Goal: Information Seeking & Learning: Learn about a topic

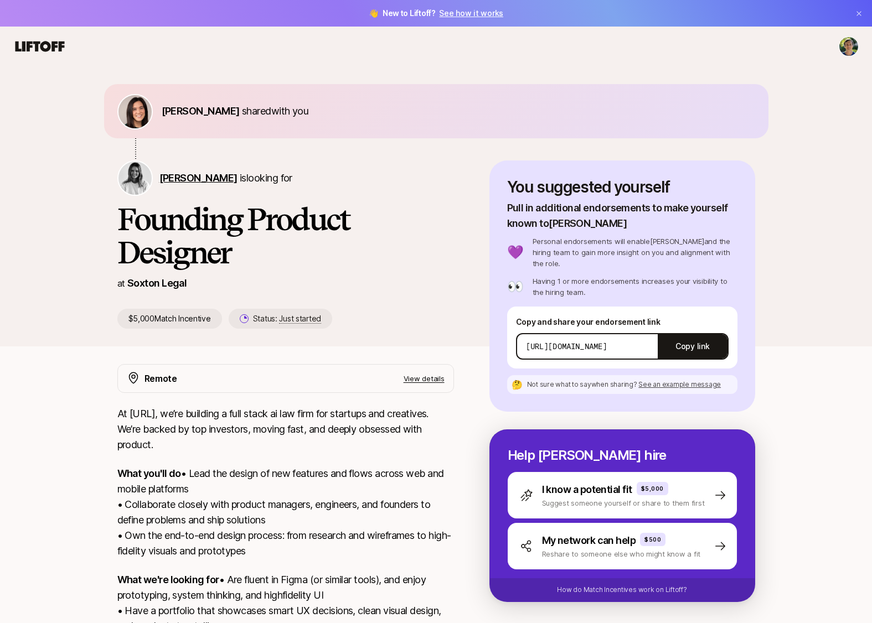
click at [176, 179] on span "[PERSON_NAME]" at bounding box center [198, 178] width 78 height 12
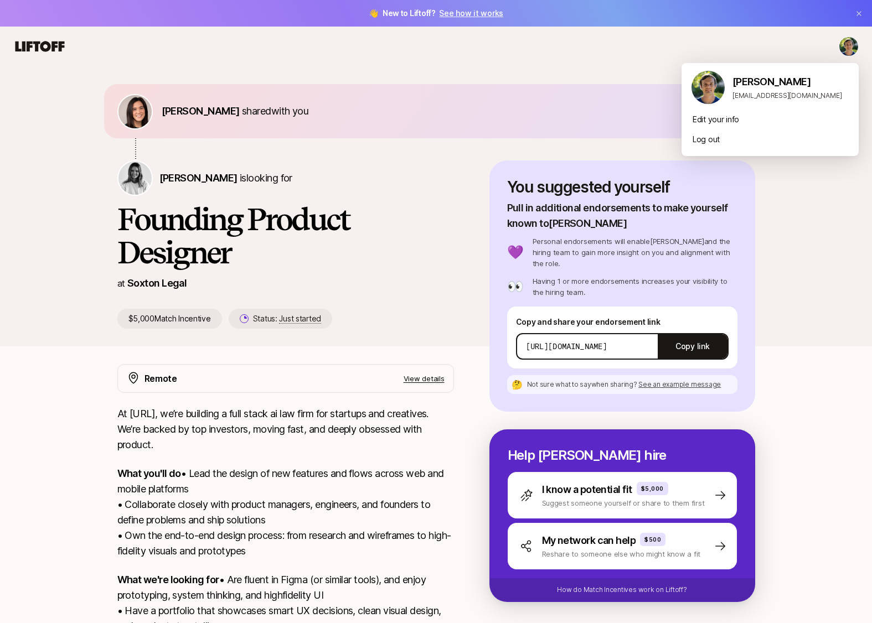
click at [846, 44] on html "👋 New to Liftoff? See how it works Eleanor Morgan shared with you Logan Brown i…" at bounding box center [436, 311] width 872 height 623
click at [720, 122] on div "Edit your info" at bounding box center [769, 120] width 177 height 20
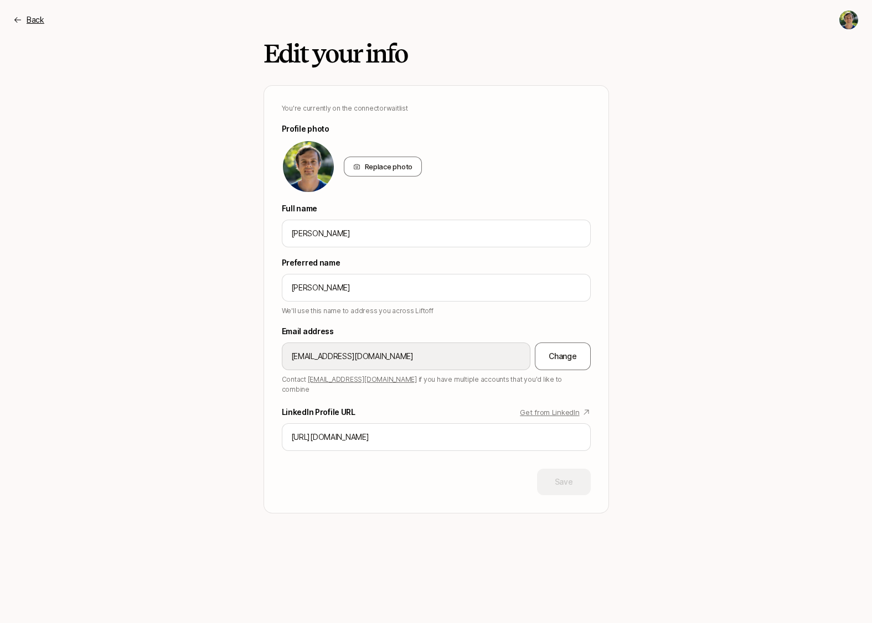
click at [31, 20] on p "Back" at bounding box center [36, 19] width 18 height 13
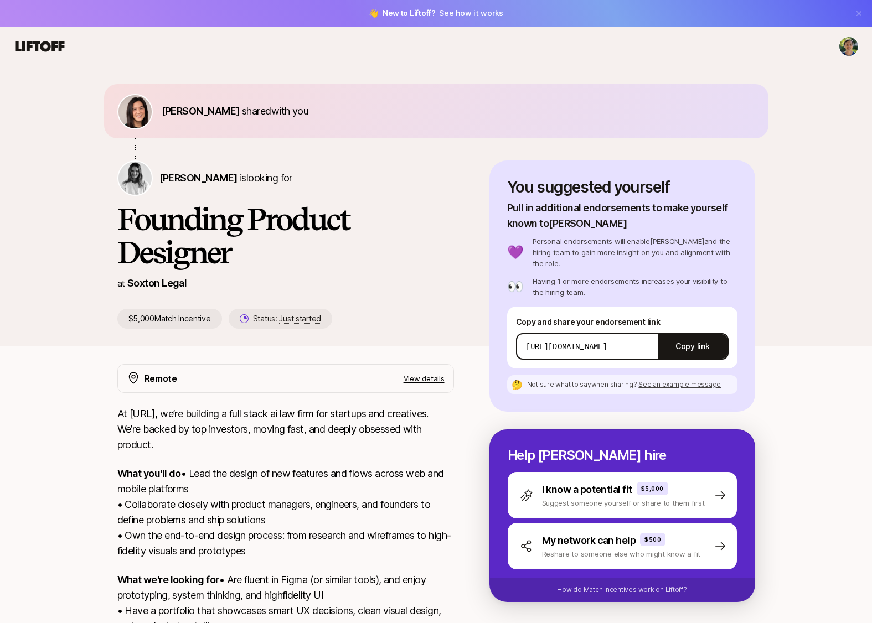
click at [454, 14] on link "See how it works" at bounding box center [471, 12] width 64 height 9
click at [416, 378] on p "View details" at bounding box center [423, 378] width 41 height 11
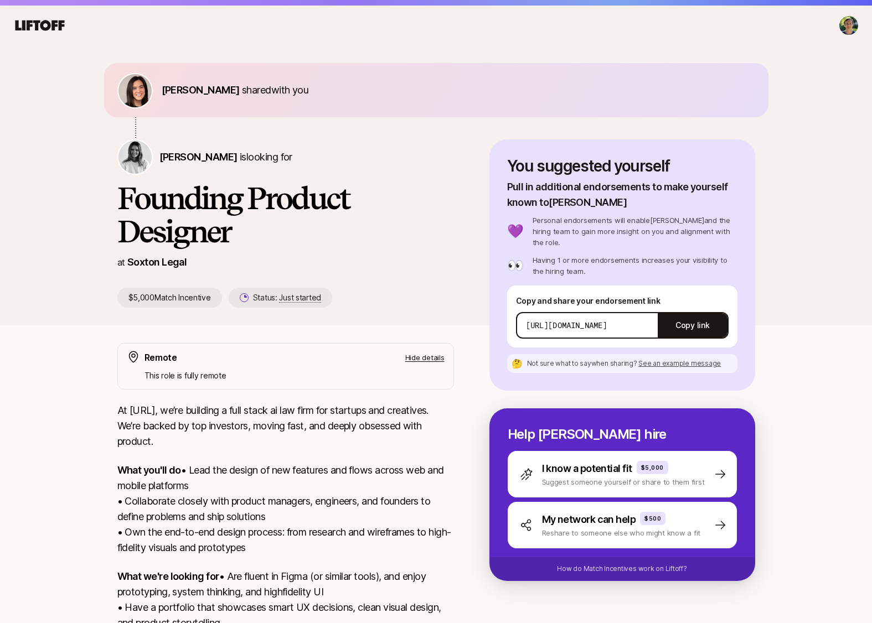
scroll to position [19, 0]
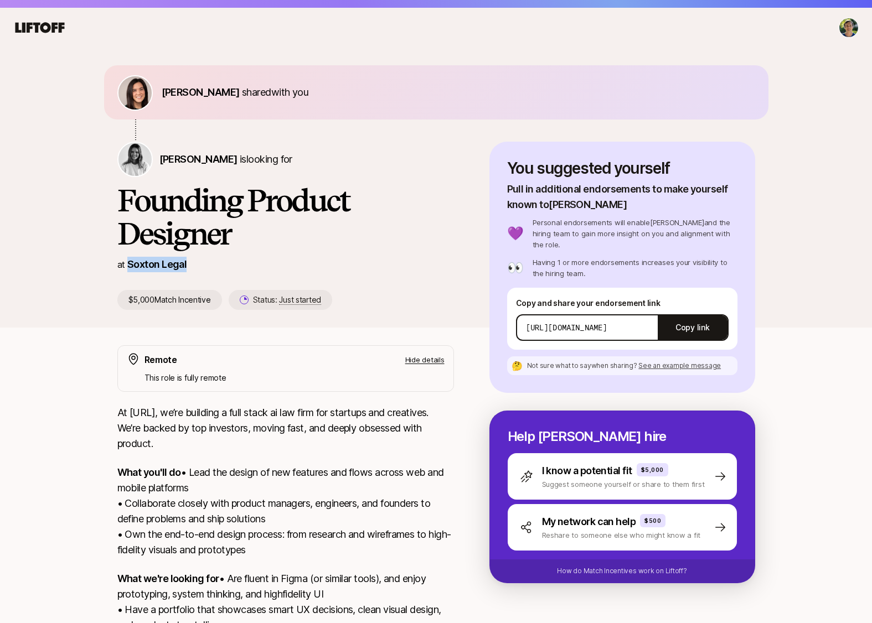
drag, startPoint x: 192, startPoint y: 266, endPoint x: 129, endPoint y: 264, distance: 63.1
click at [129, 264] on div "at Soxton Legal" at bounding box center [285, 264] width 336 height 15
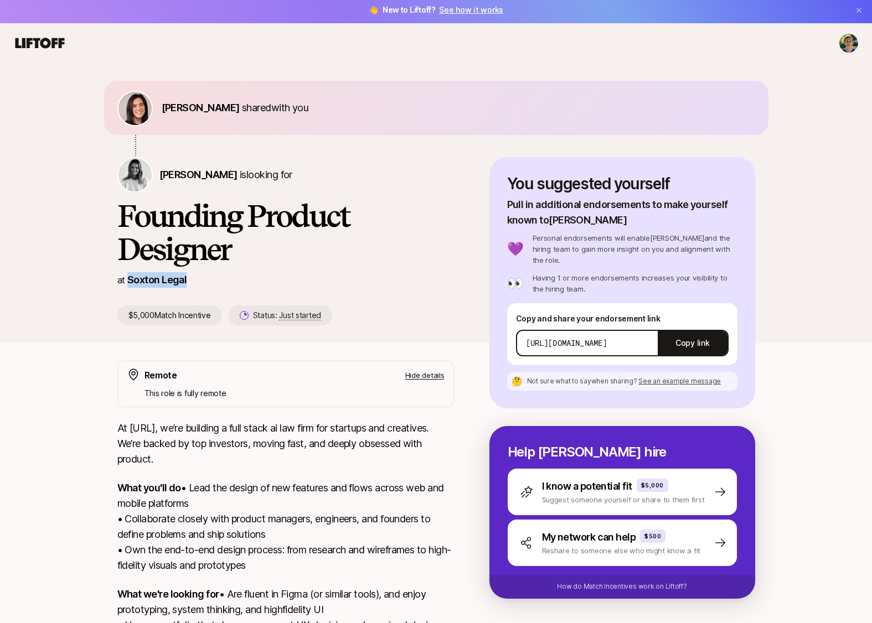
scroll to position [0, 0]
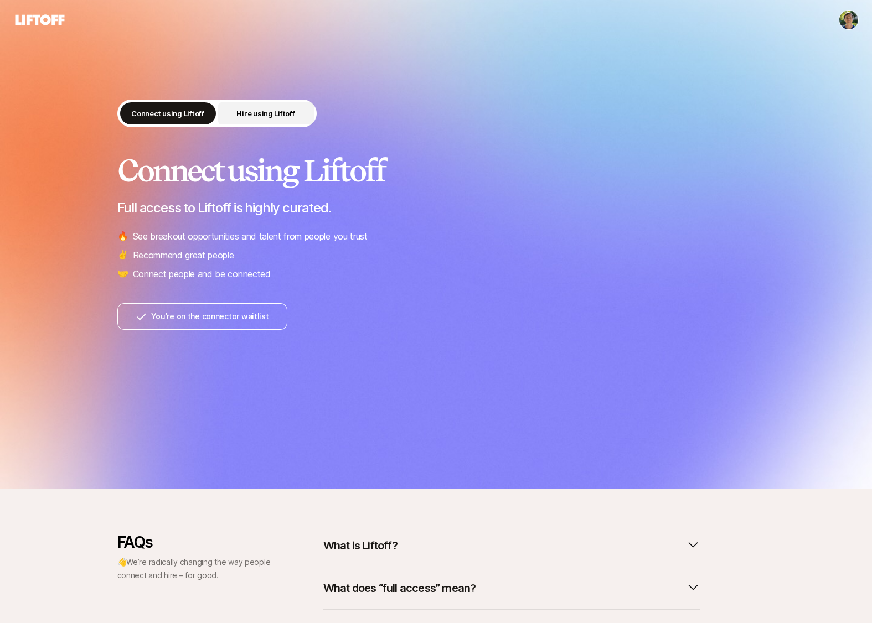
click at [263, 116] on p "Hire using Liftoff" at bounding box center [265, 113] width 58 height 11
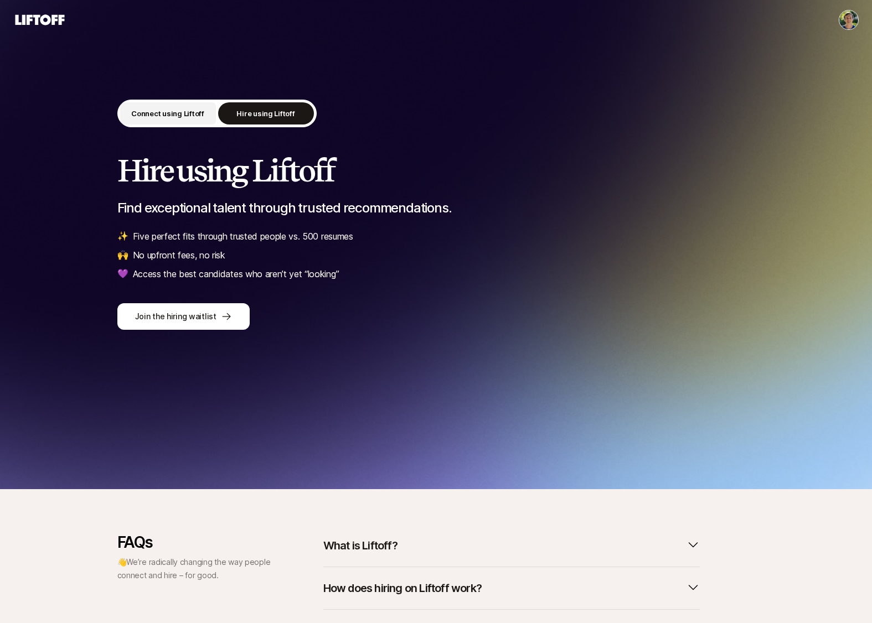
click at [193, 115] on p "Connect using Liftoff" at bounding box center [167, 113] width 73 height 11
